Goal: Transaction & Acquisition: Book appointment/travel/reservation

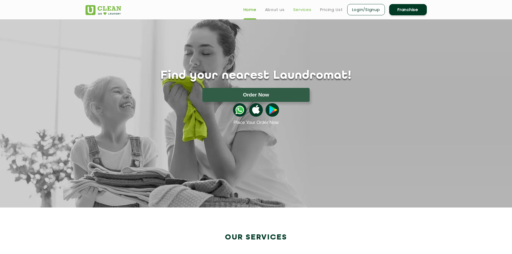
click at [301, 12] on link "Services" at bounding box center [302, 9] width 18 height 6
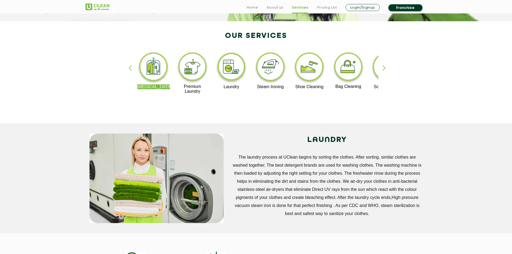
scroll to position [107, 0]
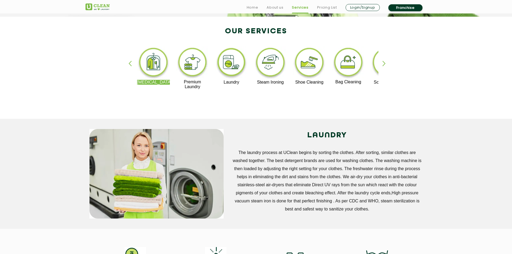
click at [303, 63] on img at bounding box center [309, 62] width 33 height 33
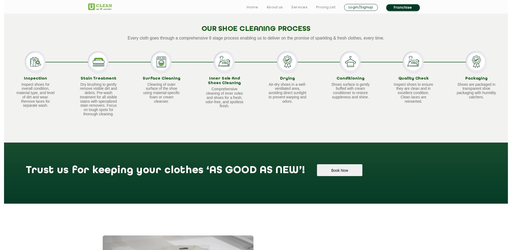
scroll to position [349, 0]
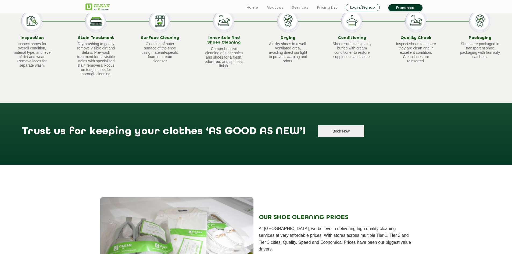
click at [318, 134] on button "Book Now" at bounding box center [341, 131] width 46 height 12
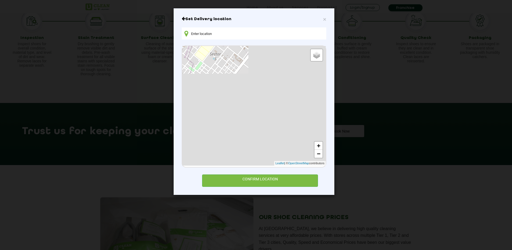
click at [283, 31] on input "text" at bounding box center [254, 33] width 145 height 12
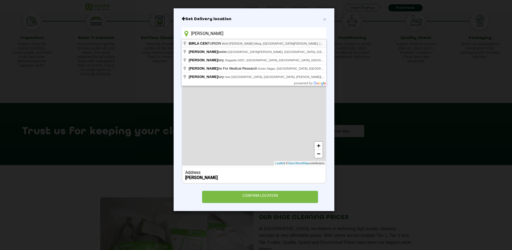
type input "BIRLA CENTURION, Worli [PERSON_NAME] Marg, [GEOGRAPHIC_DATA][PERSON_NAME], [GEO…"
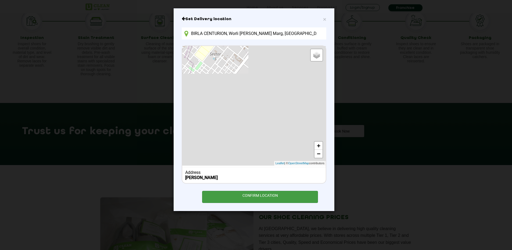
click at [250, 197] on div "CONFIRM LOCATION" at bounding box center [260, 197] width 116 height 12
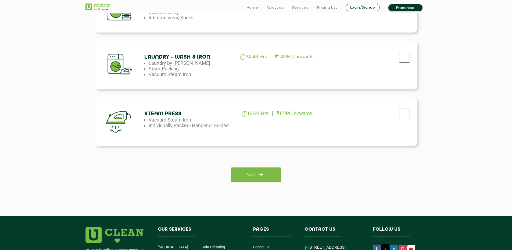
scroll to position [349, 0]
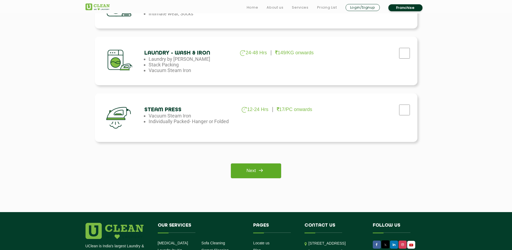
click at [248, 173] on link "Next" at bounding box center [256, 170] width 50 height 15
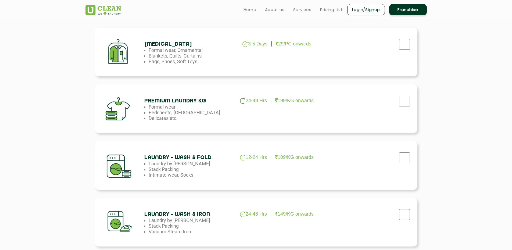
scroll to position [134, 0]
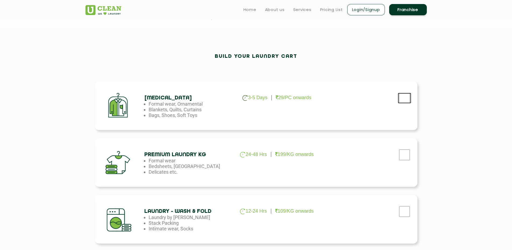
drag, startPoint x: 406, startPoint y: 96, endPoint x: 400, endPoint y: 98, distance: 6.2
click at [405, 96] on input "checkbox" at bounding box center [404, 98] width 13 height 11
checkbox input "true"
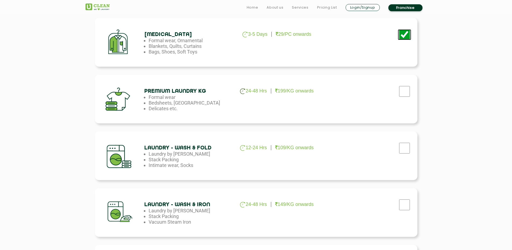
scroll to position [296, 0]
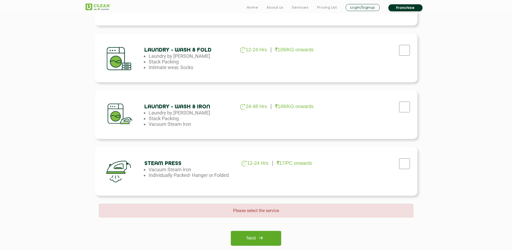
click at [261, 240] on img at bounding box center [261, 238] width 10 height 10
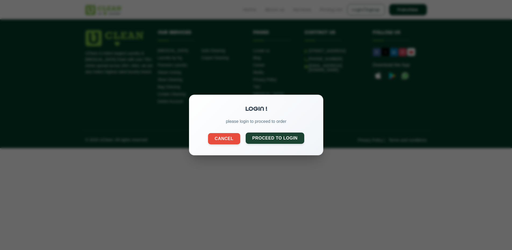
click at [253, 143] on button "Proceed to Login" at bounding box center [274, 137] width 59 height 11
click at [222, 137] on button "Cancel" at bounding box center [224, 137] width 32 height 11
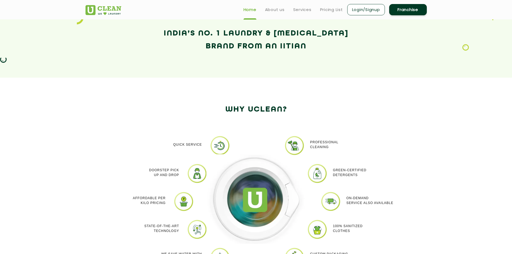
scroll to position [242, 0]
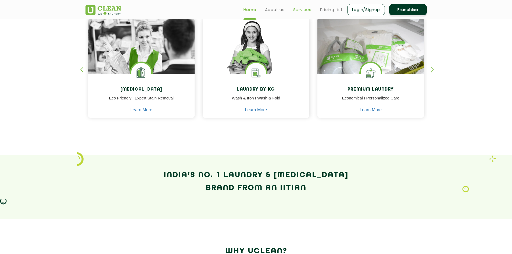
click at [298, 9] on link "Services" at bounding box center [302, 9] width 18 height 6
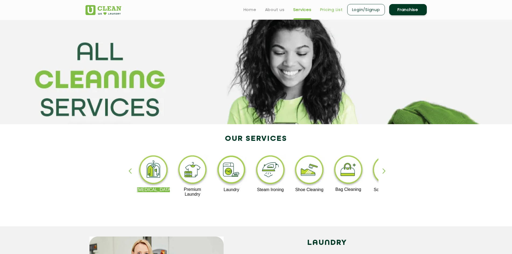
drag, startPoint x: 322, startPoint y: 13, endPoint x: 329, endPoint y: 10, distance: 7.2
click at [323, 13] on ul "Home About us Services Pricing List Login/Signup Franchise" at bounding box center [333, 9] width 188 height 13
click at [329, 10] on link "Pricing List" at bounding box center [331, 9] width 23 height 6
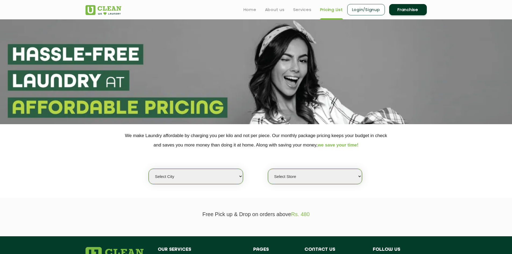
click at [204, 173] on select "Select city Aalo Abu Dhabi Agartala Agra Ahmedabad Akola Aligarh Alwar - UClean…" at bounding box center [196, 176] width 94 height 15
select select "16"
click at [149, 169] on select "Select city Aalo Abu Dhabi Agartala Agra Ahmedabad Akola Aligarh Alwar - UClean…" at bounding box center [196, 176] width 94 height 15
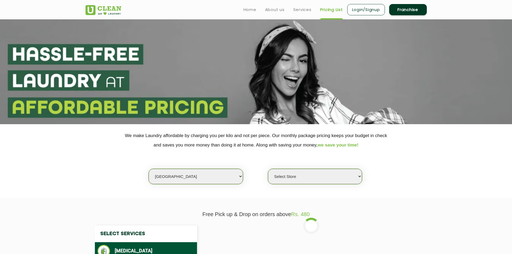
click at [304, 175] on select "Select Store UClean Deonar UClean LBS Marg UClean Chembur UClean Worli UClean K…" at bounding box center [315, 176] width 94 height 15
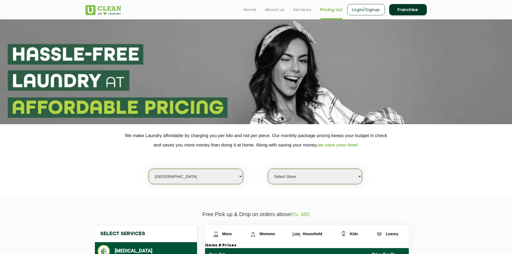
select select "435"
click at [268, 169] on select "Select Store UClean Deonar UClean LBS Marg UClean Chembur UClean Worli UClean K…" at bounding box center [315, 176] width 94 height 15
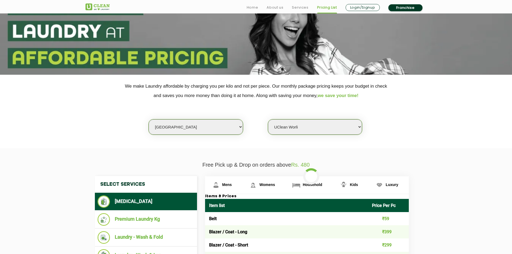
scroll to position [54, 0]
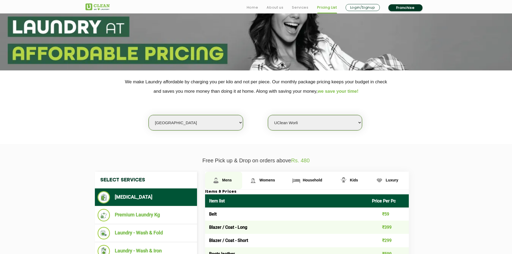
click at [217, 178] on img at bounding box center [215, 180] width 9 height 9
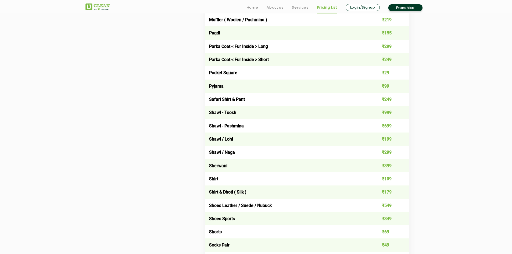
scroll to position [672, 0]
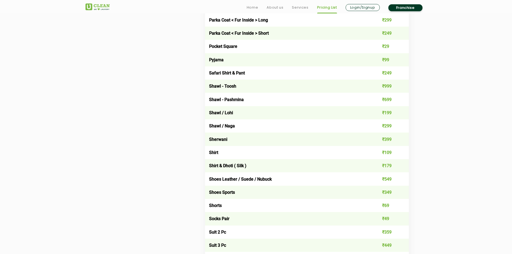
click at [227, 192] on td "Shoes Sports" at bounding box center [286, 192] width 163 height 13
click at [388, 192] on td "₹349" at bounding box center [388, 192] width 41 height 13
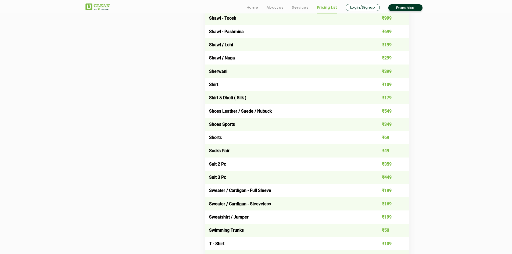
scroll to position [779, 0]
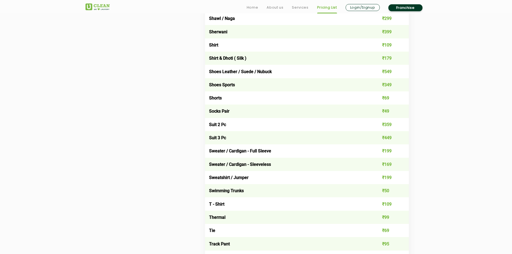
click at [222, 85] on td "Shoes Sports" at bounding box center [286, 84] width 163 height 13
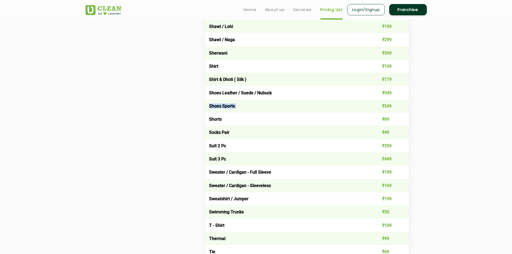
scroll to position [699, 0]
